Goal: Task Accomplishment & Management: Manage account settings

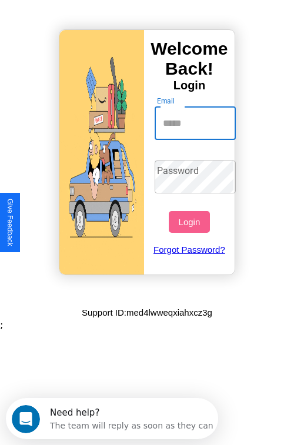
click at [196, 123] on input "Email" at bounding box center [196, 123] width 82 height 33
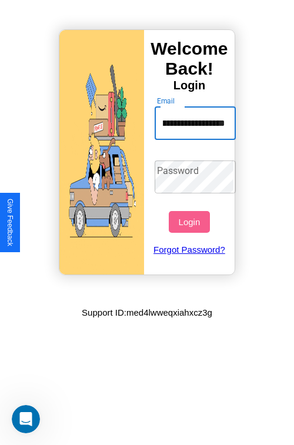
scroll to position [0, 44]
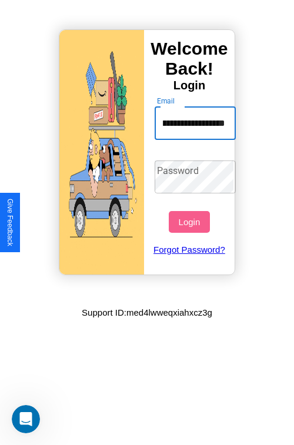
type input "**********"
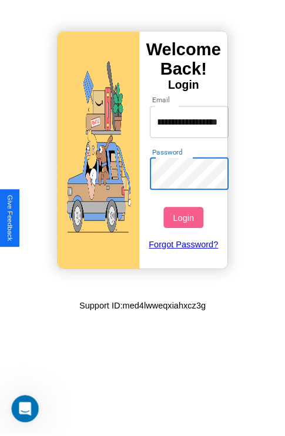
scroll to position [0, 0]
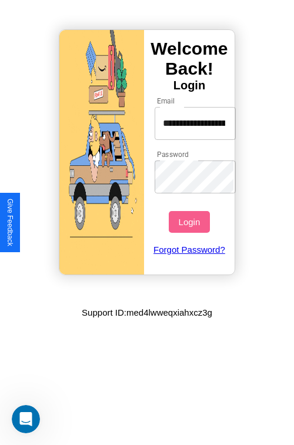
click at [191, 222] on button "Login" at bounding box center [189, 222] width 41 height 22
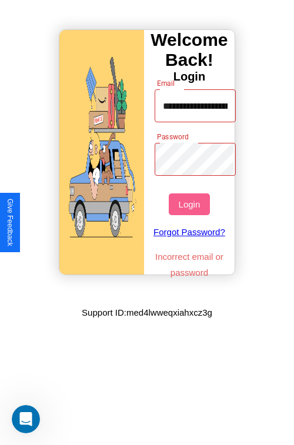
click at [191, 204] on button "Login" at bounding box center [189, 204] width 41 height 22
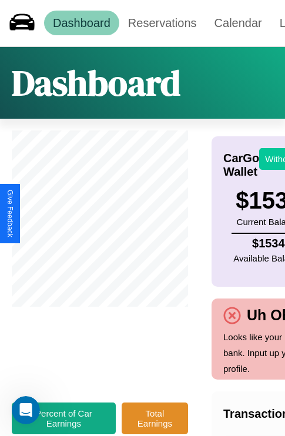
click at [276, 159] on button "Withdraw" at bounding box center [283, 159] width 49 height 22
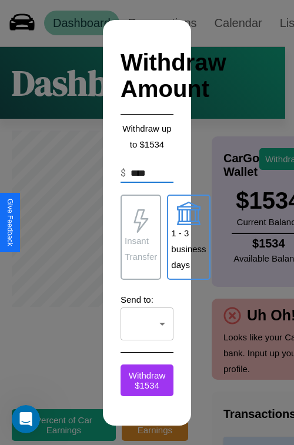
click at [141, 237] on p "Insant Transfer" at bounding box center [141, 249] width 32 height 32
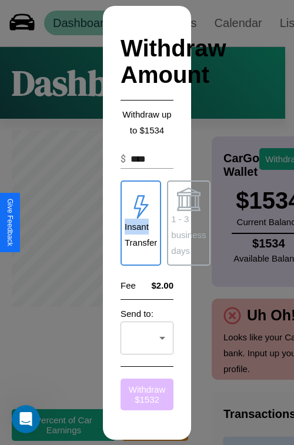
click at [147, 394] on button "Withdraw $ 1532" at bounding box center [147, 395] width 53 height 32
